Goal: Task Accomplishment & Management: Use online tool/utility

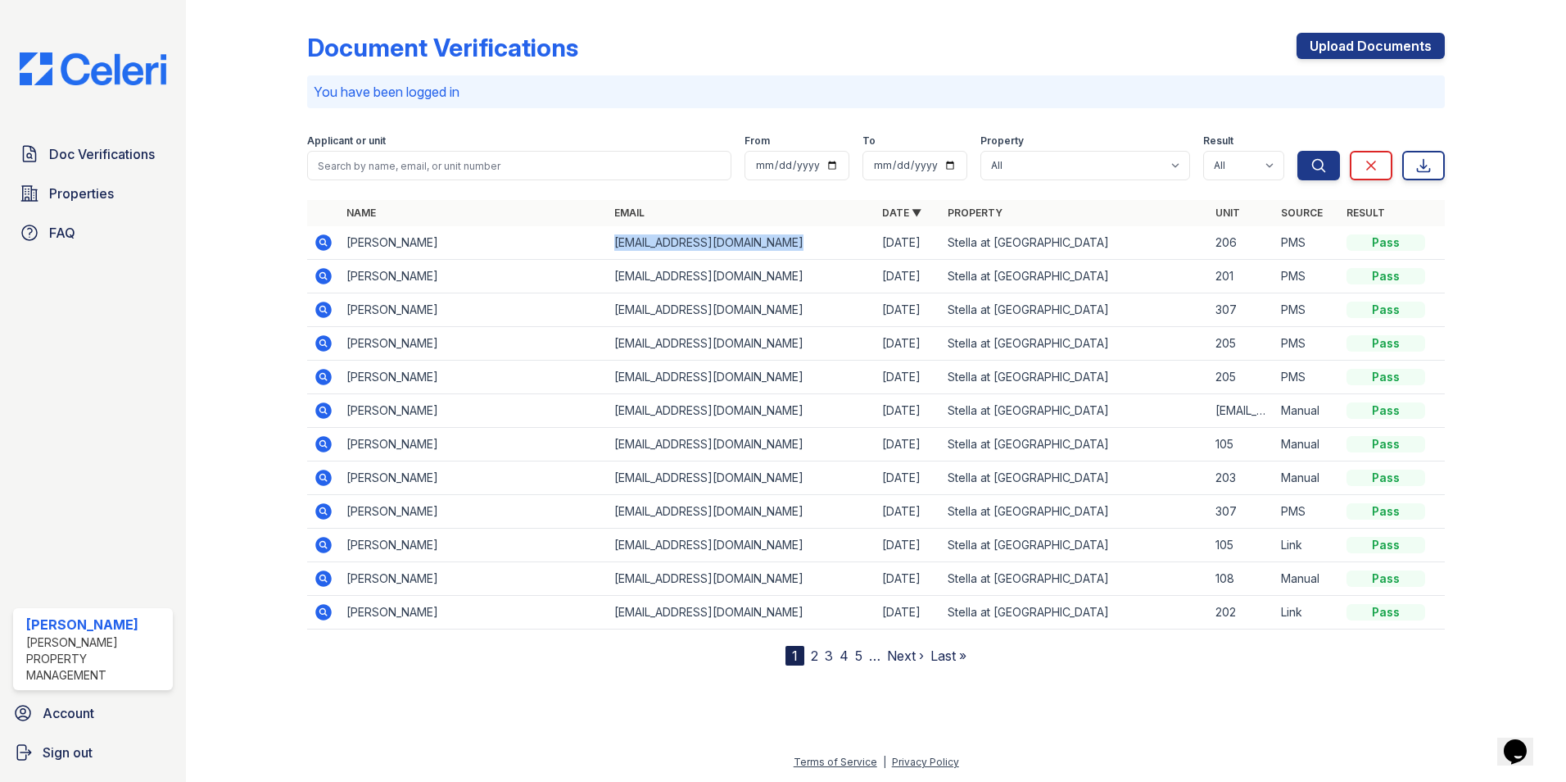
click at [320, 238] on icon at bounding box center [323, 242] width 16 height 16
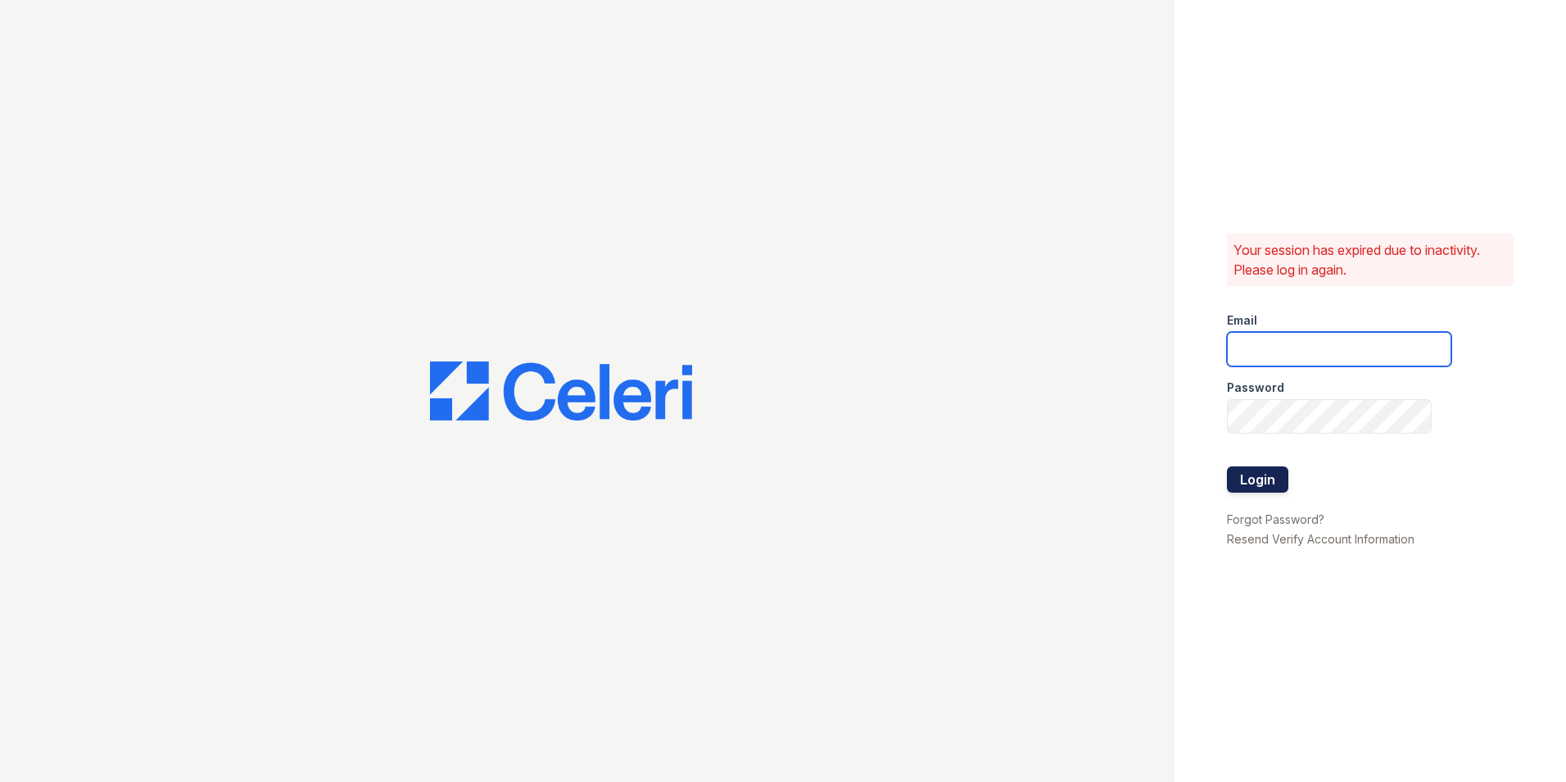
type input "Stellaleasing@loganpm.com"
click at [1280, 478] on button "Login" at bounding box center [1257, 479] width 61 height 26
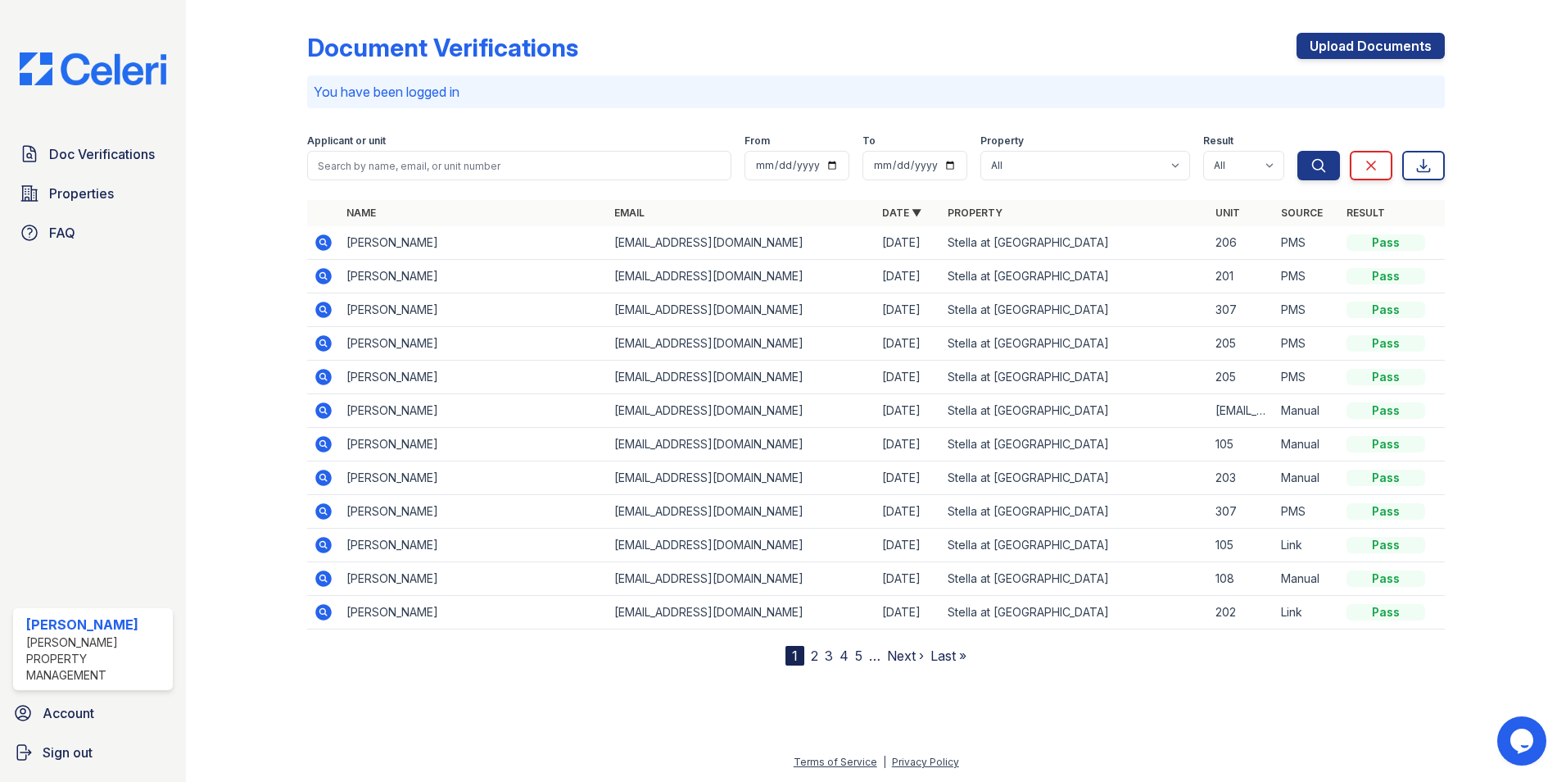
click at [325, 246] on icon at bounding box center [323, 242] width 16 height 16
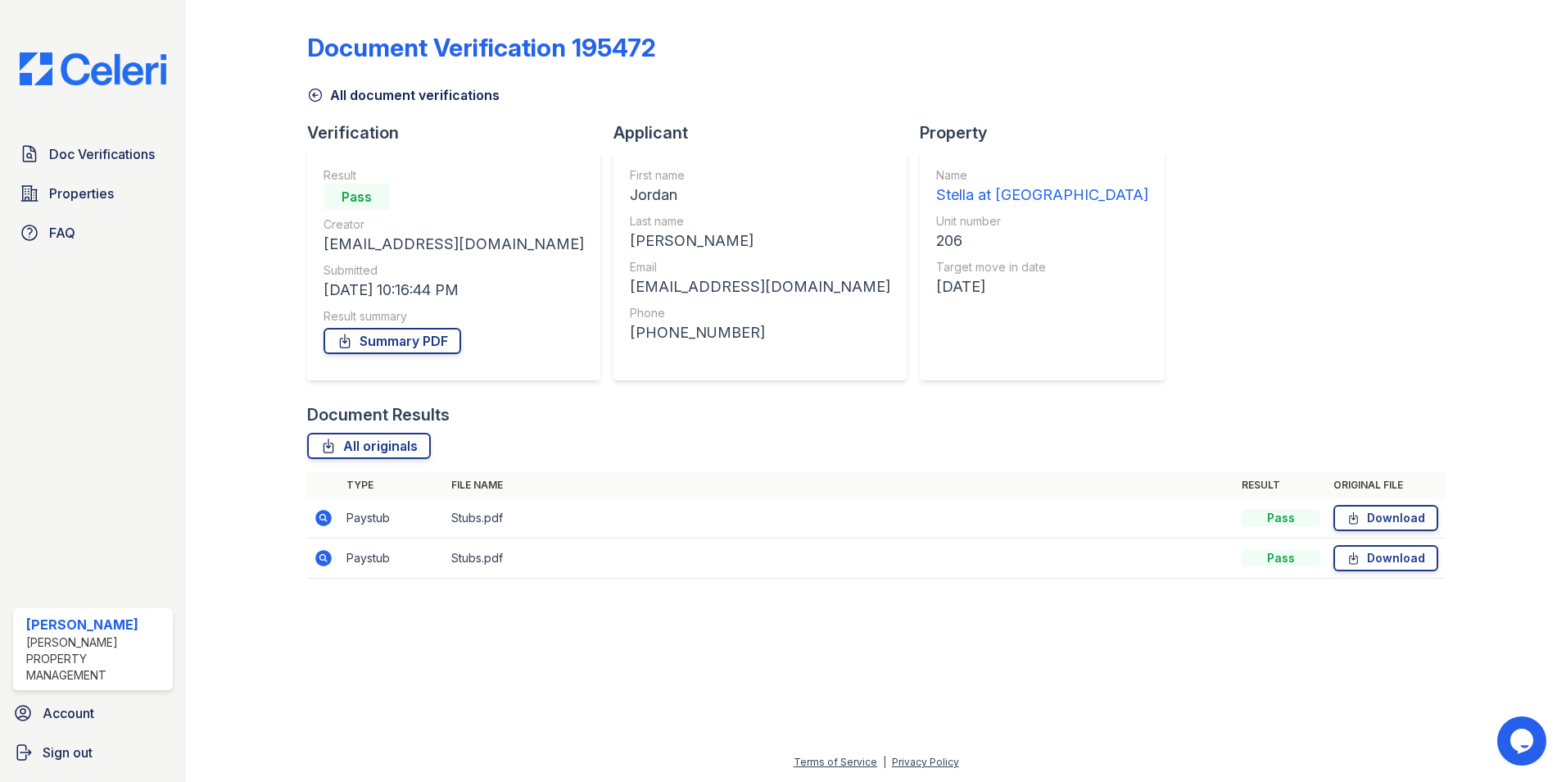
click at [320, 517] on icon at bounding box center [324, 518] width 20 height 20
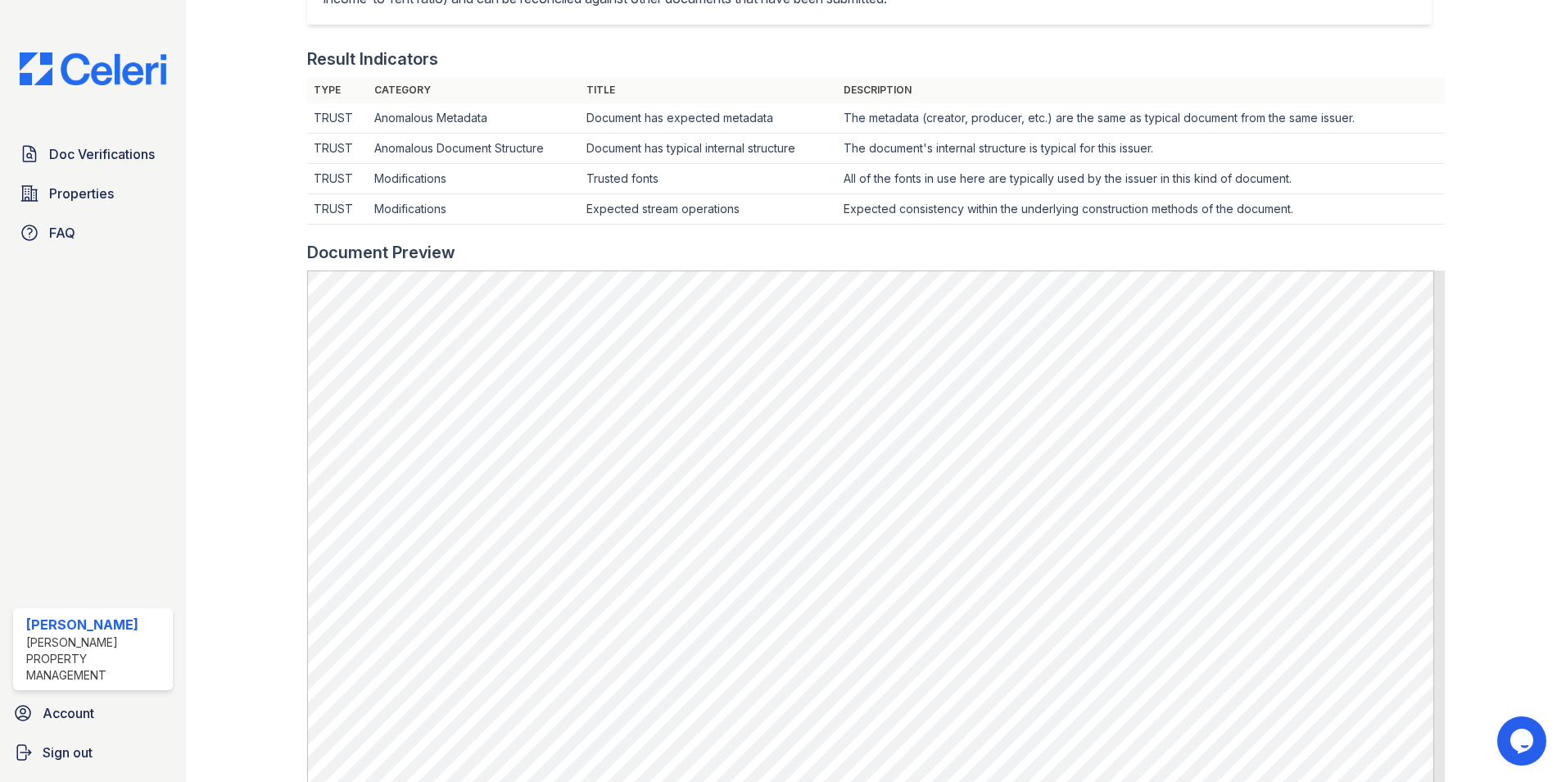
scroll to position [456, 0]
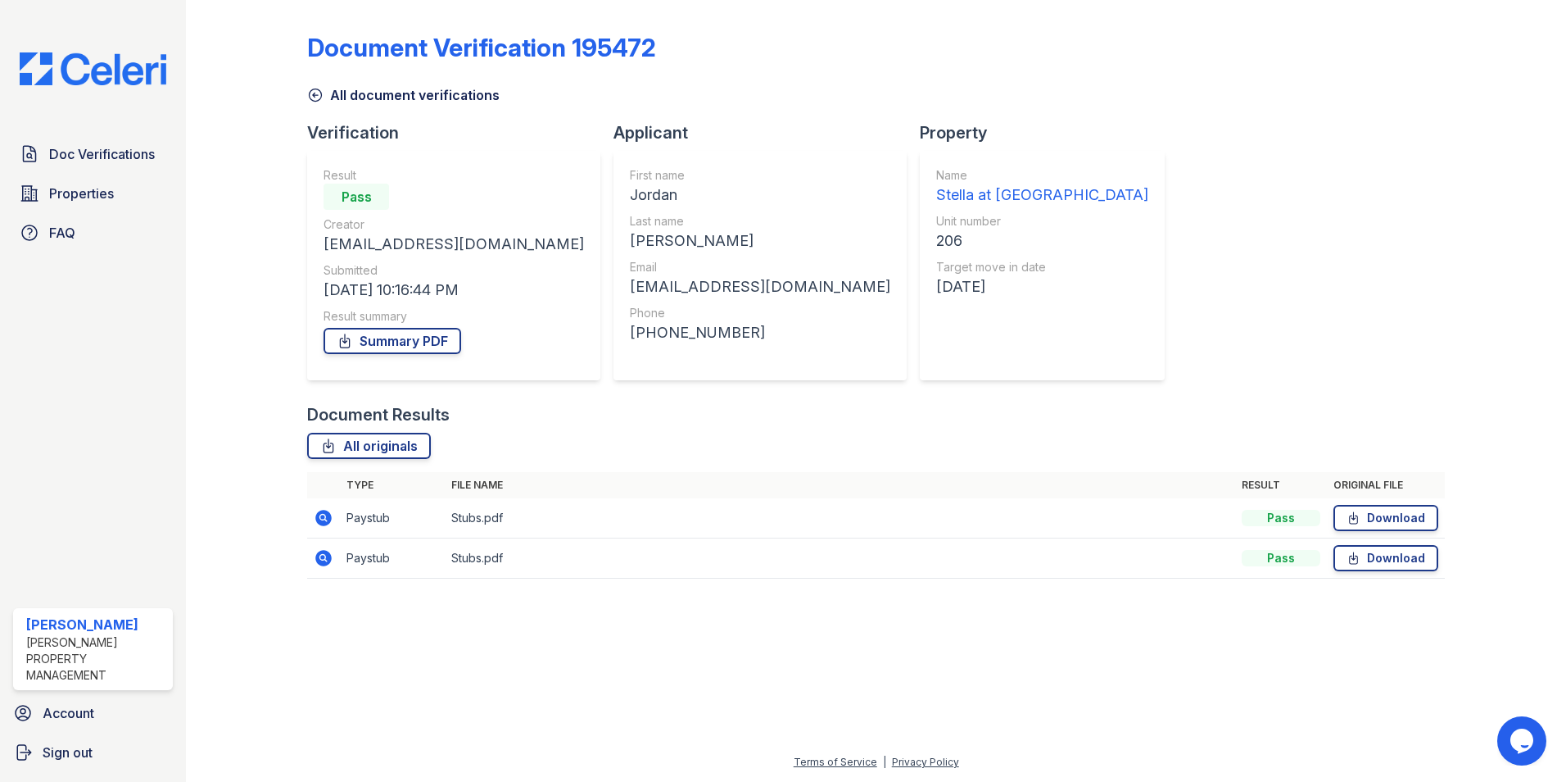
click at [319, 516] on icon at bounding box center [323, 518] width 16 height 16
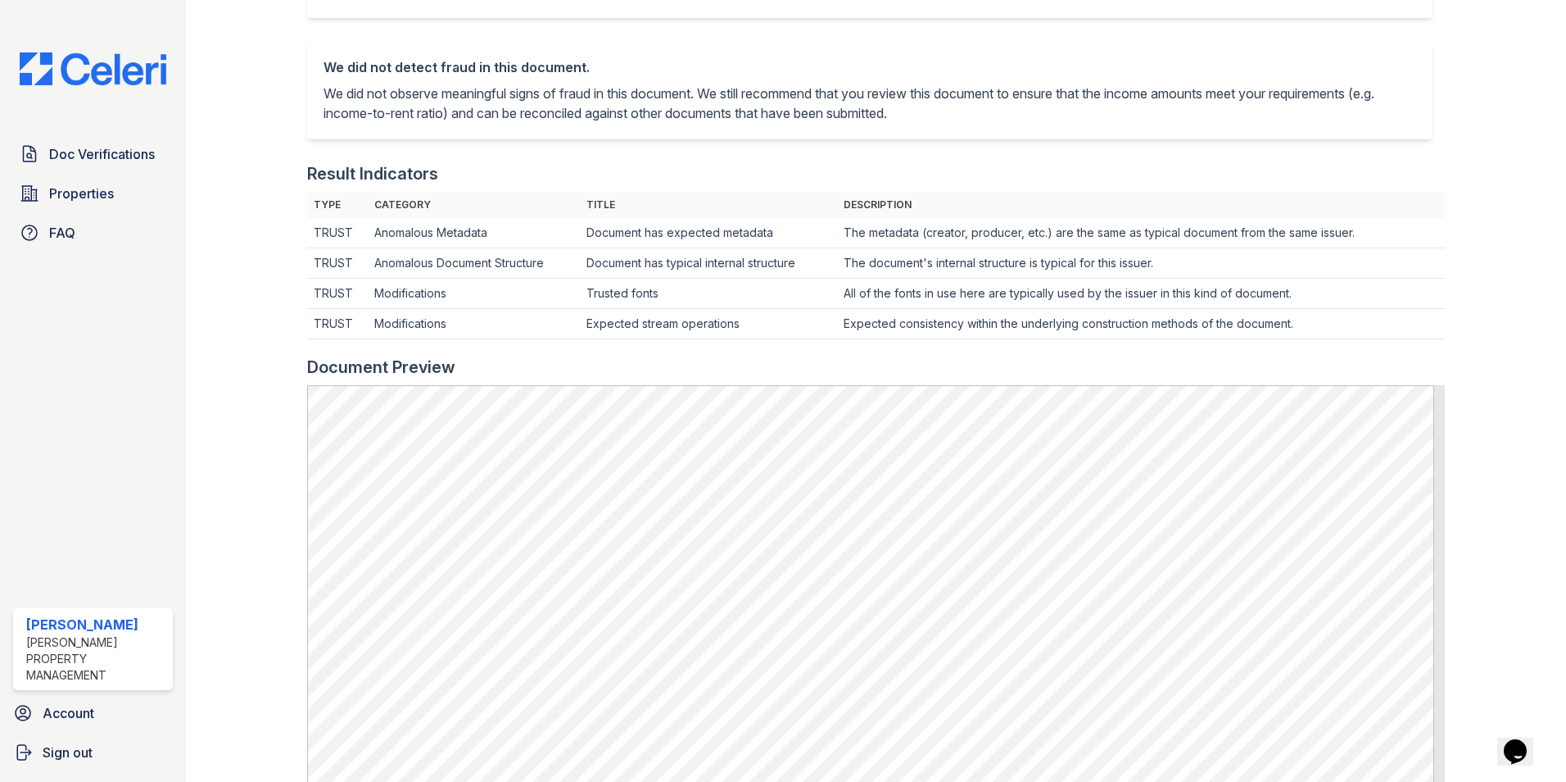
scroll to position [344, 0]
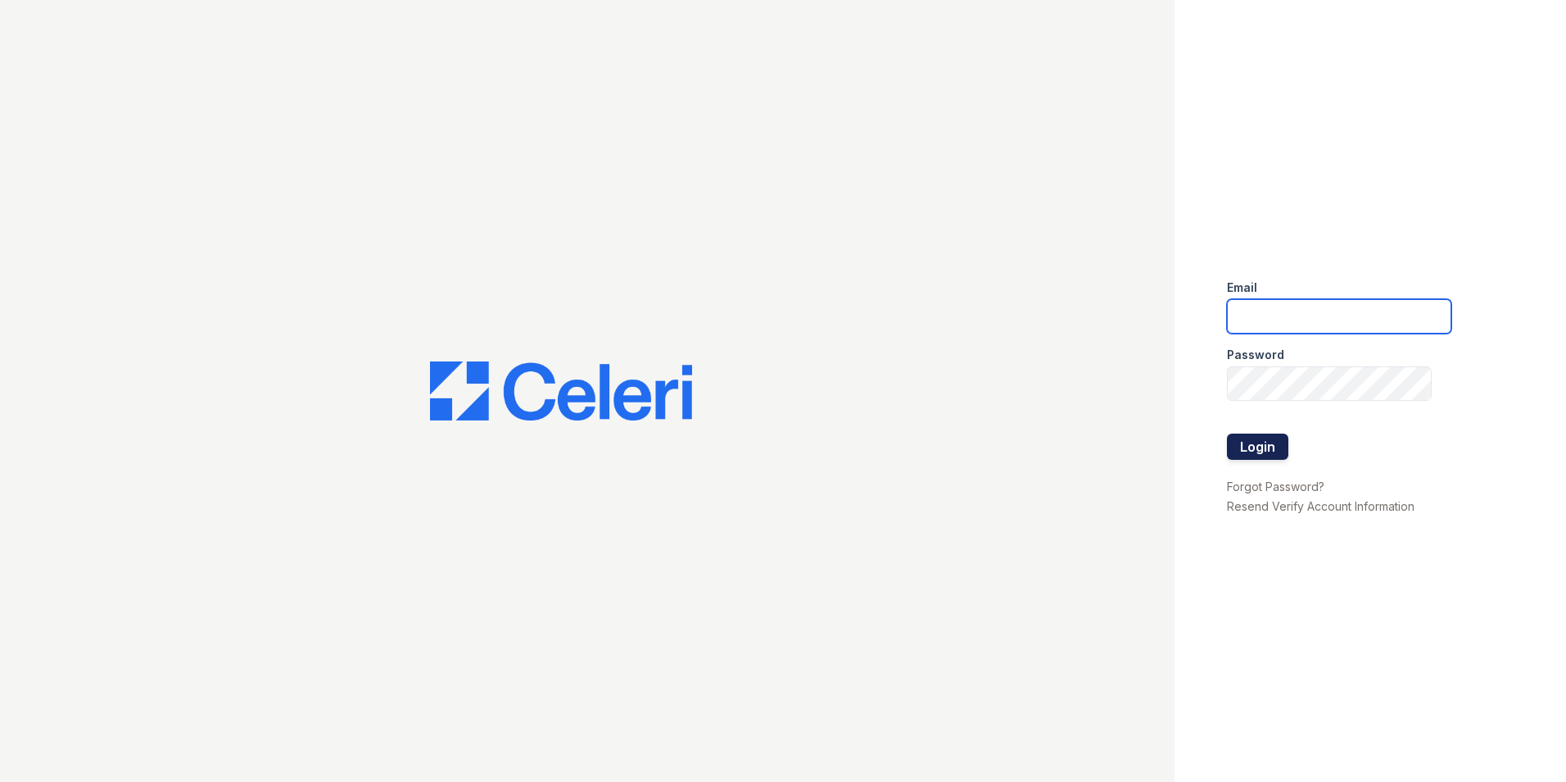
type input "Stellaleasing@loganpm.com"
click at [1250, 444] on button "Login" at bounding box center [1257, 446] width 61 height 26
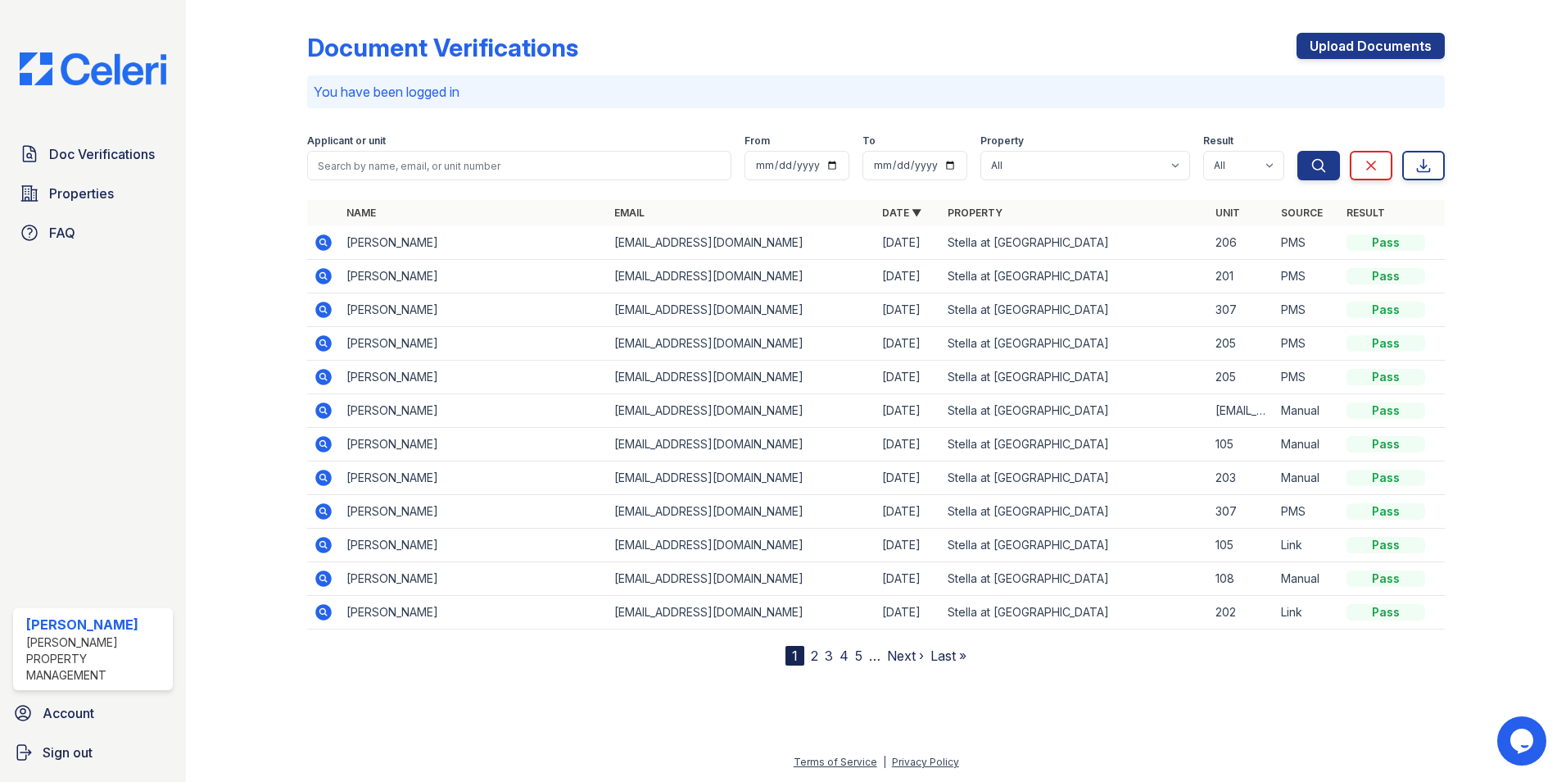
click at [690, 246] on td "adolphusjordan23@gmail.com" at bounding box center [742, 243] width 268 height 34
copy tr "adolphusjordan23@gmail.com"
click at [718, 213] on th "Email" at bounding box center [742, 213] width 268 height 26
click at [1384, 39] on link "Upload Documents" at bounding box center [1371, 46] width 148 height 26
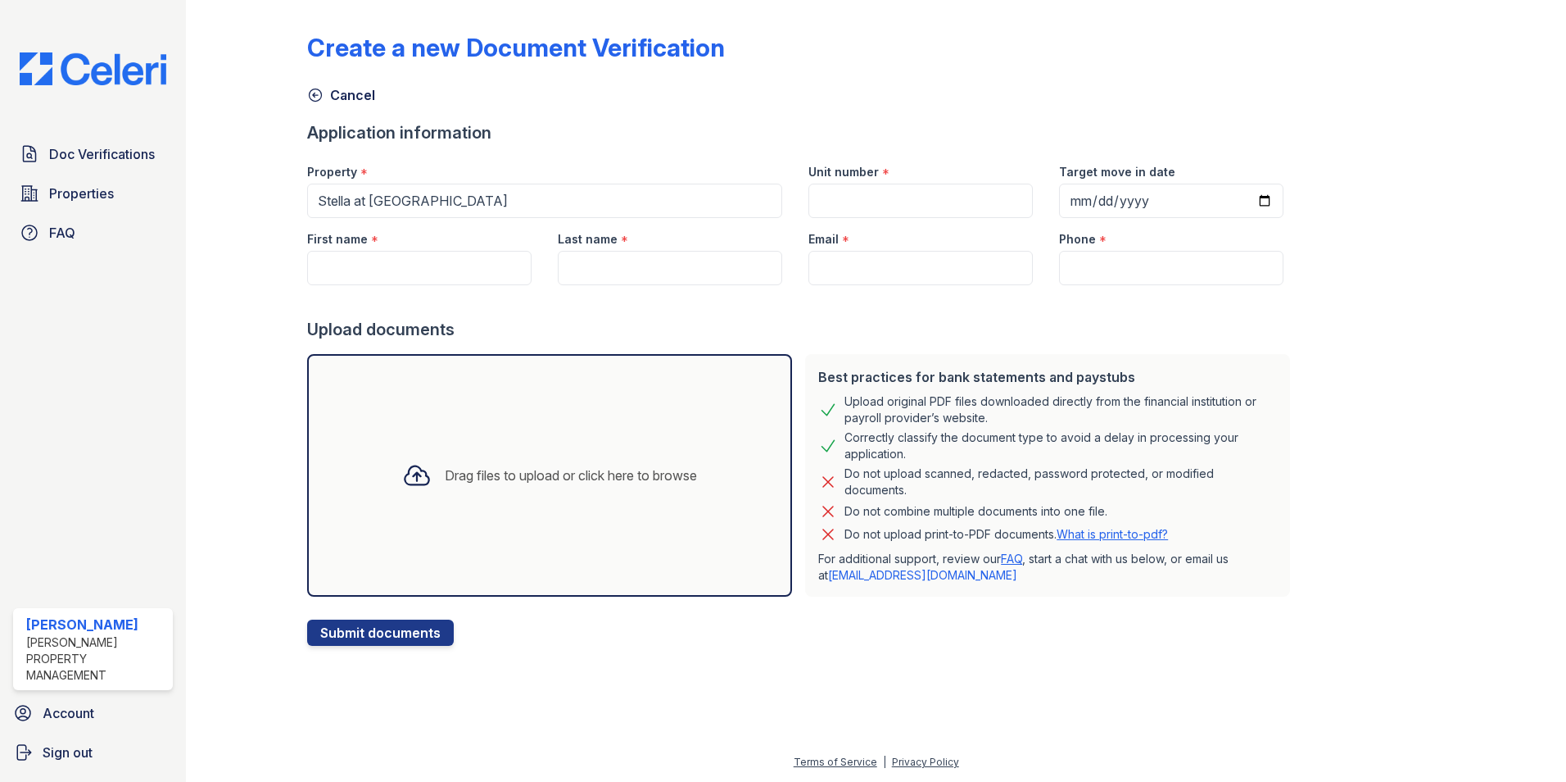
click at [169, 332] on div "Doc Verifications Properties FAQ Erin Magee Logan Property Management Account S…" at bounding box center [93, 391] width 186 height 782
click at [133, 154] on span "Doc Verifications" at bounding box center [102, 154] width 106 height 20
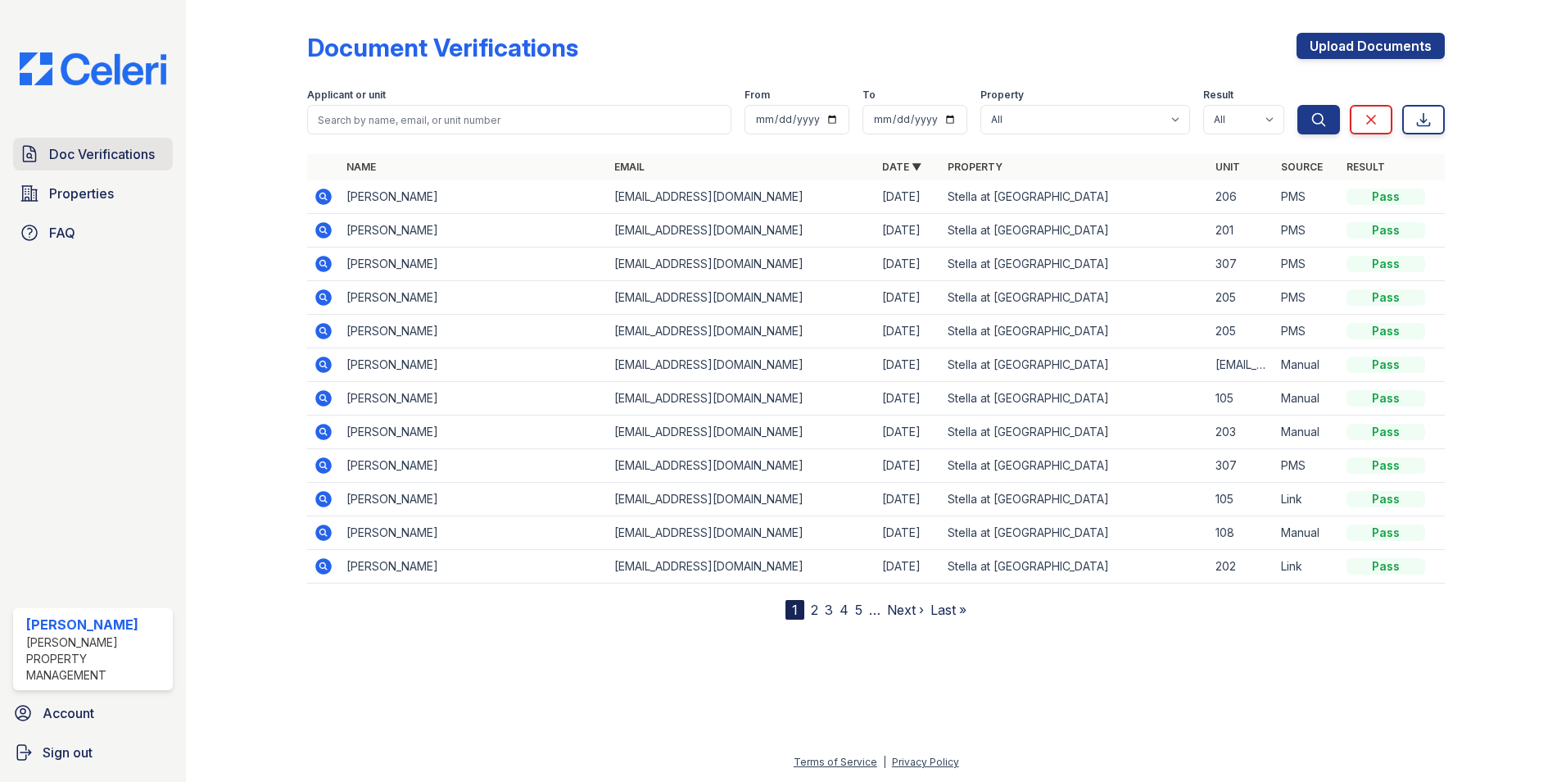
click at [133, 147] on span "Doc Verifications" at bounding box center [102, 154] width 106 height 20
click at [79, 190] on span "Properties" at bounding box center [81, 193] width 65 height 20
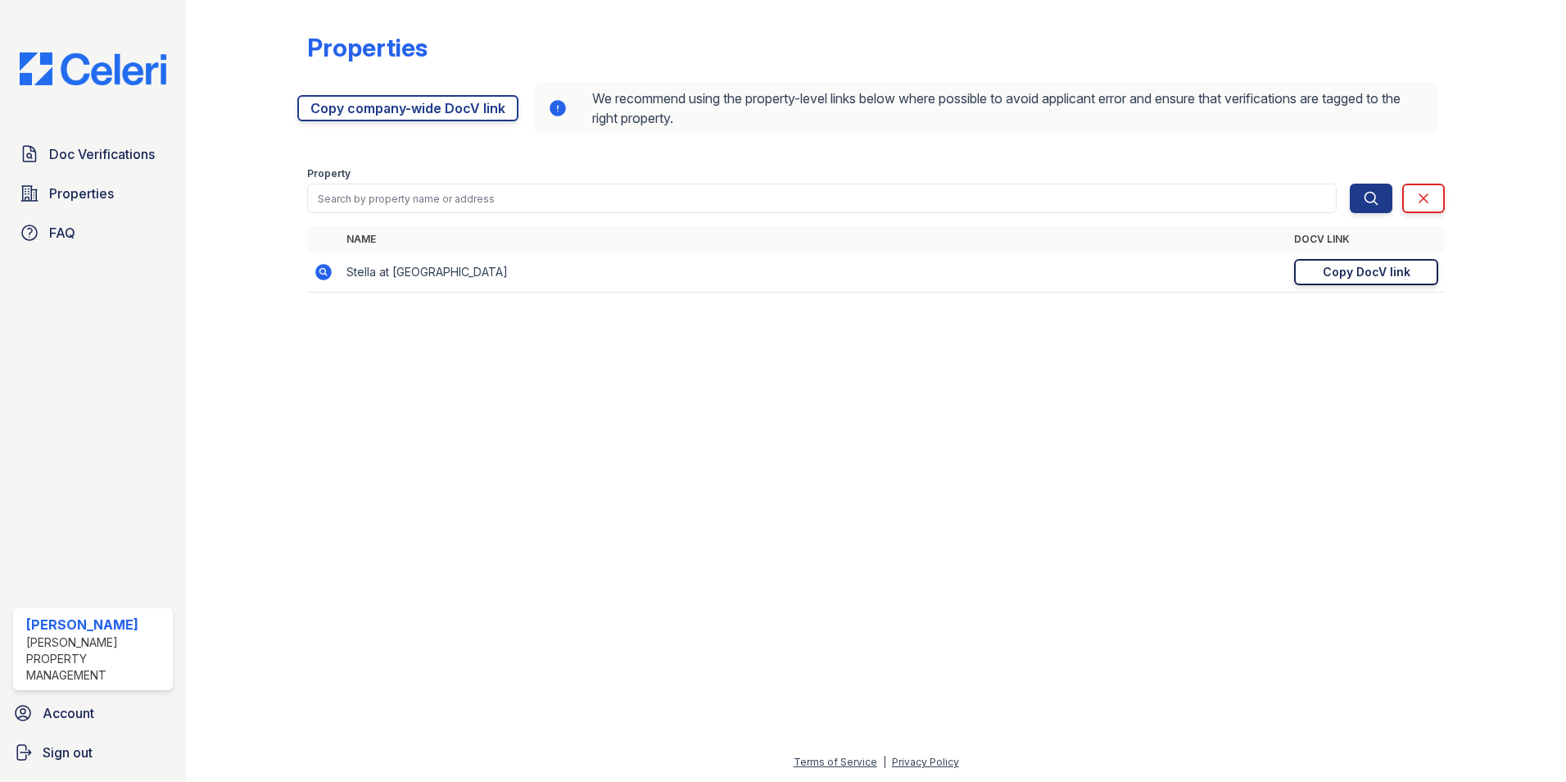
click at [1352, 270] on div "Copy DocV link" at bounding box center [1367, 272] width 88 height 16
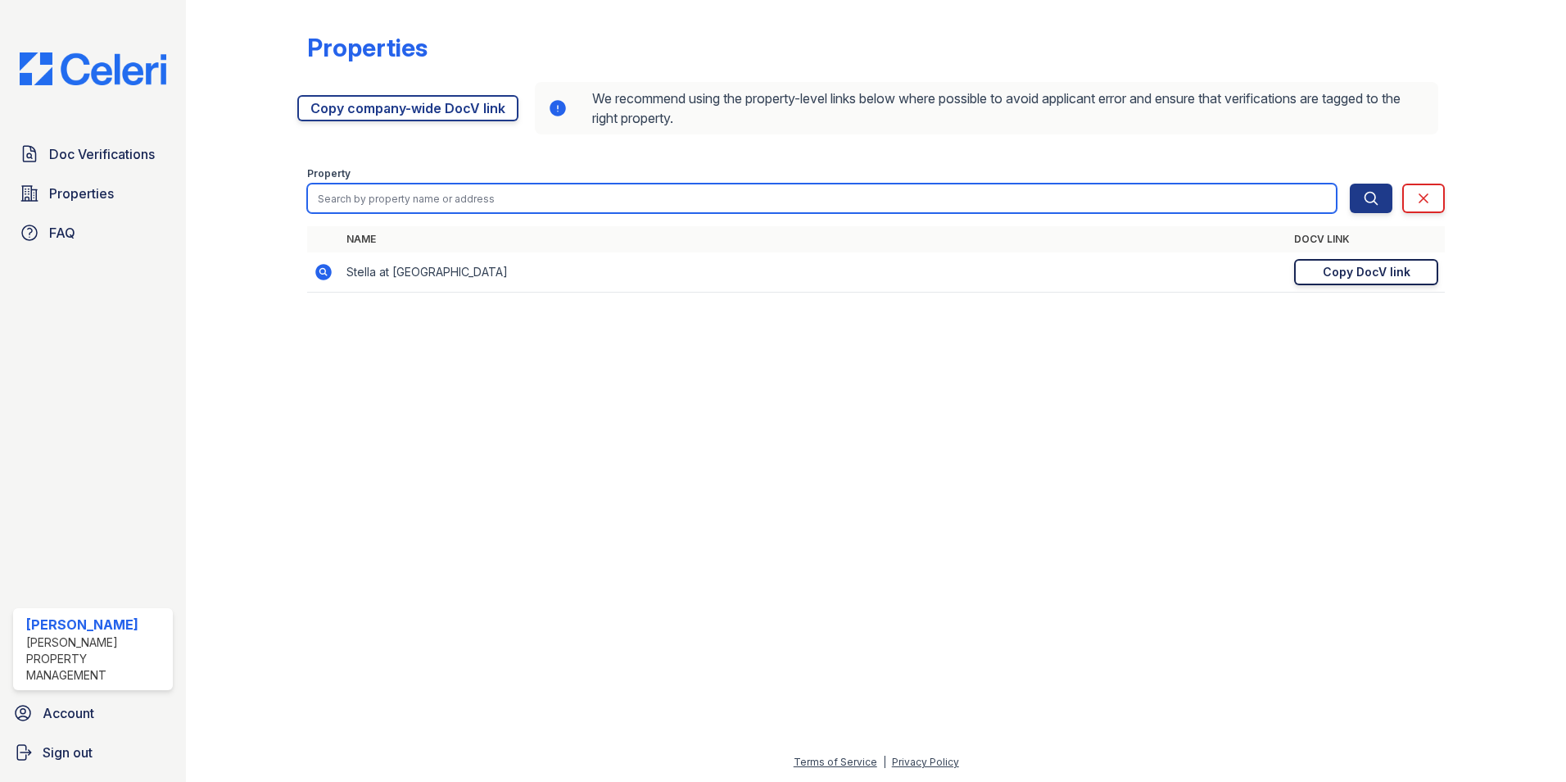
click at [407, 204] on input "search" at bounding box center [822, 197] width 1030 height 29
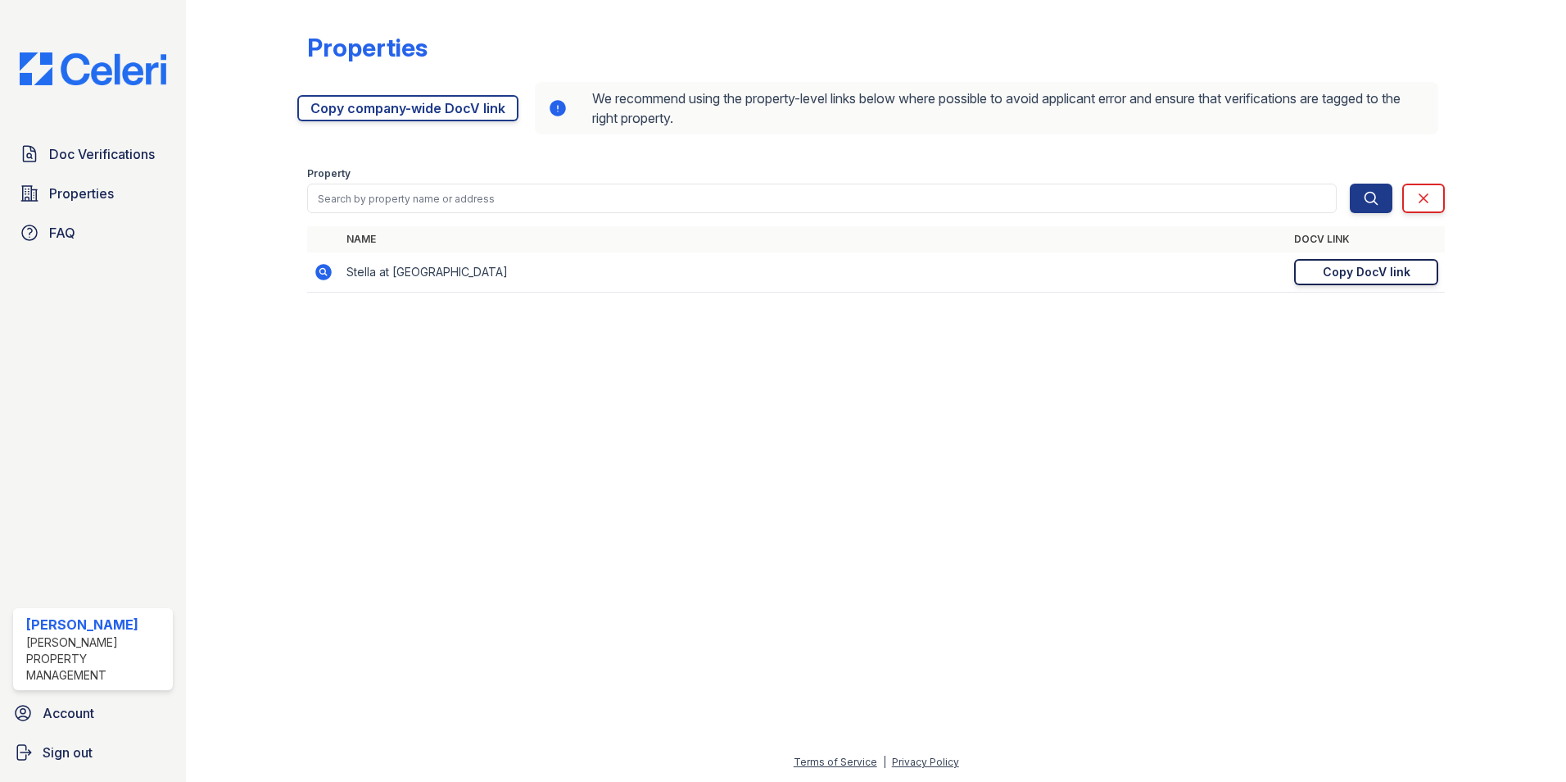
click at [1392, 270] on div "Copy DocV link" at bounding box center [1367, 272] width 88 height 16
